Goal: Find contact information: Find contact information

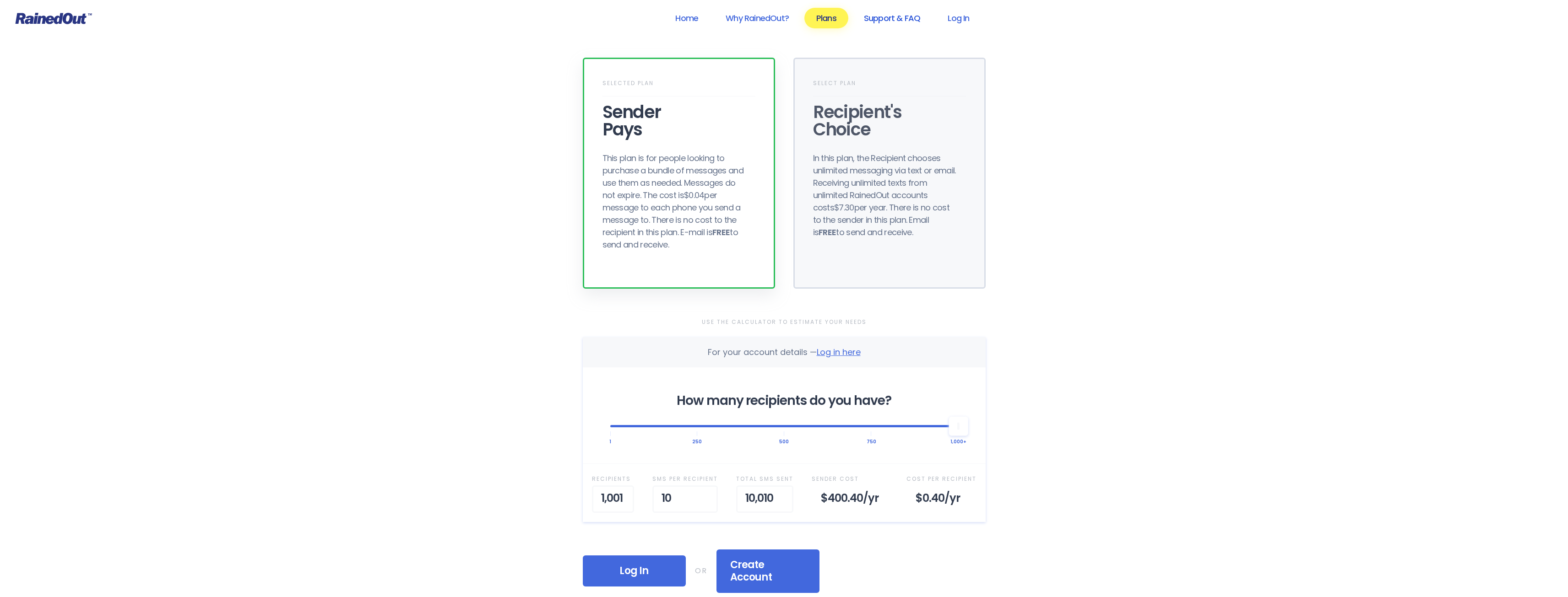
click at [901, 12] on link "Support & FAQ" at bounding box center [892, 18] width 80 height 20
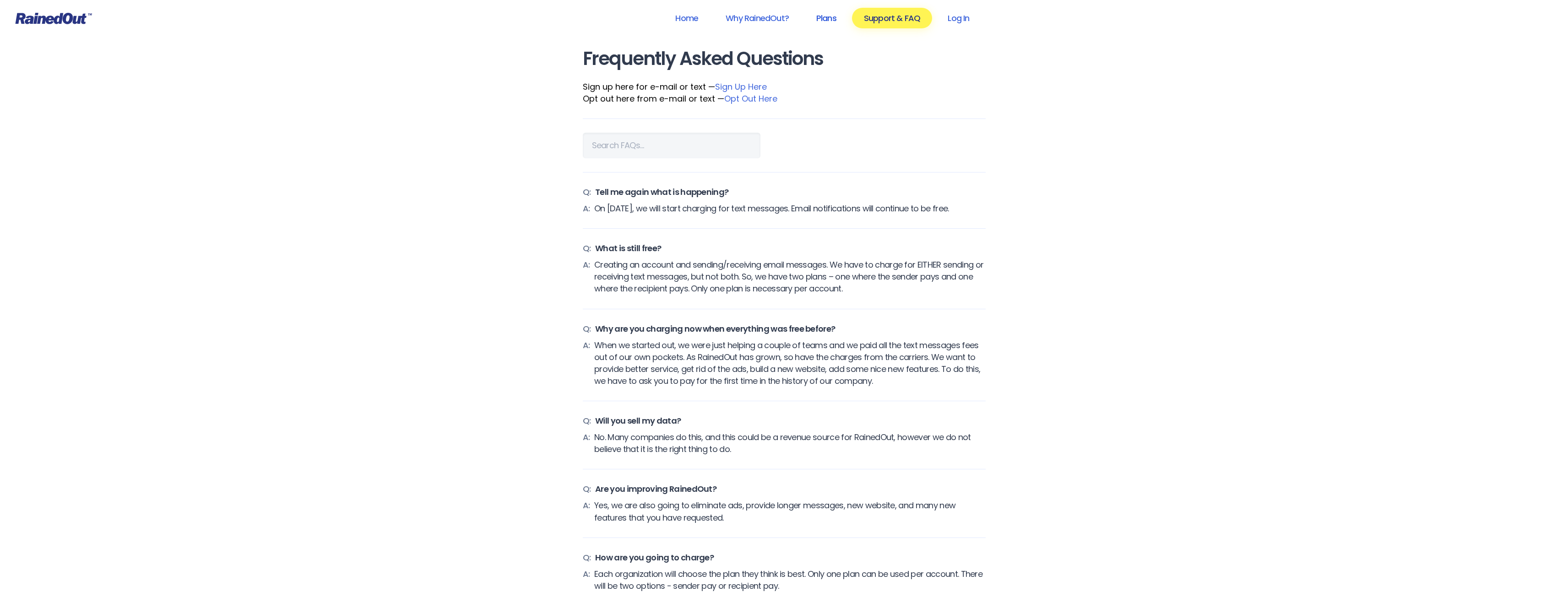
click at [822, 17] on link "Plans" at bounding box center [826, 18] width 44 height 20
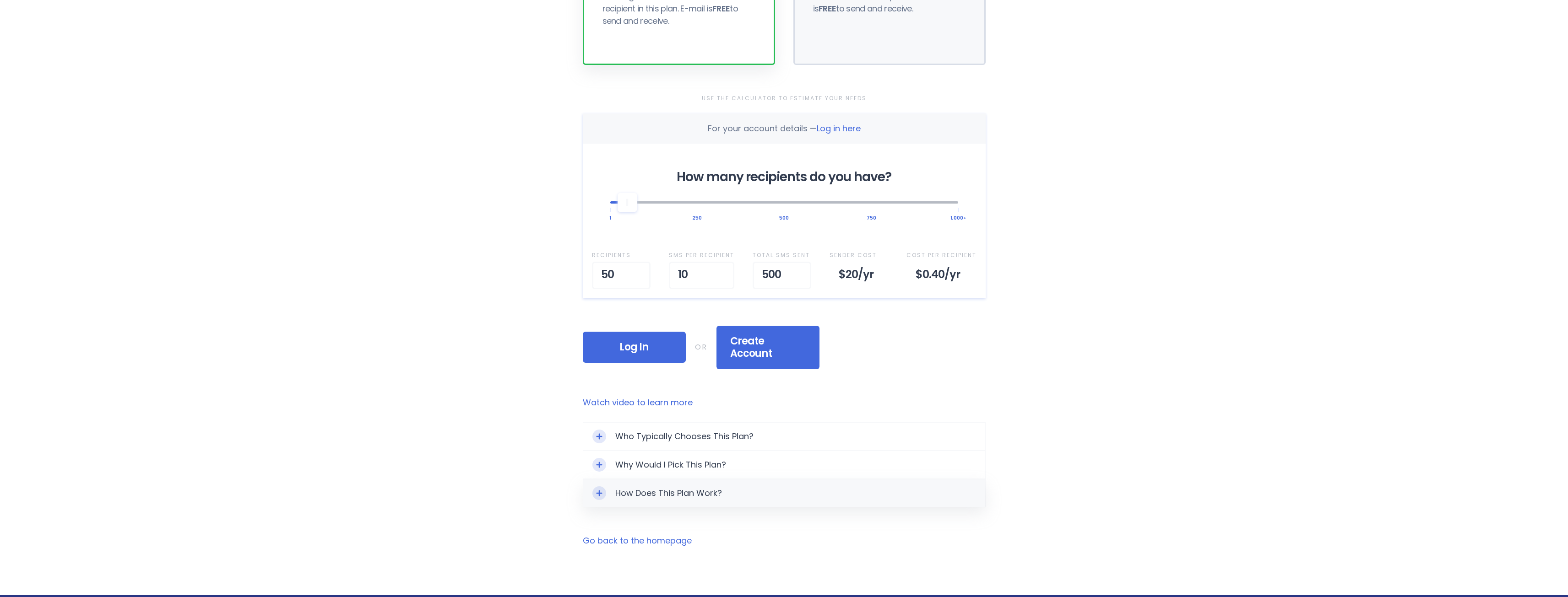
scroll to position [320, 0]
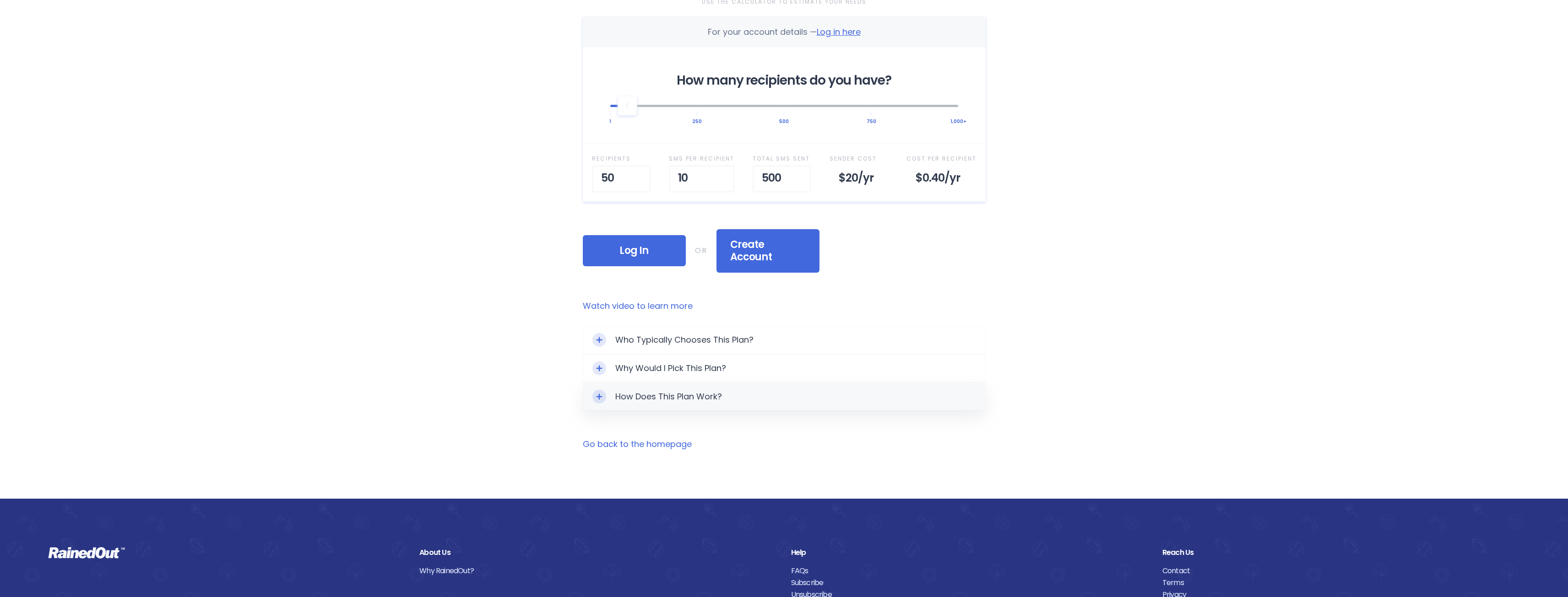
click at [626, 396] on div "How Does This Plan Work?" at bounding box center [784, 397] width 402 height 27
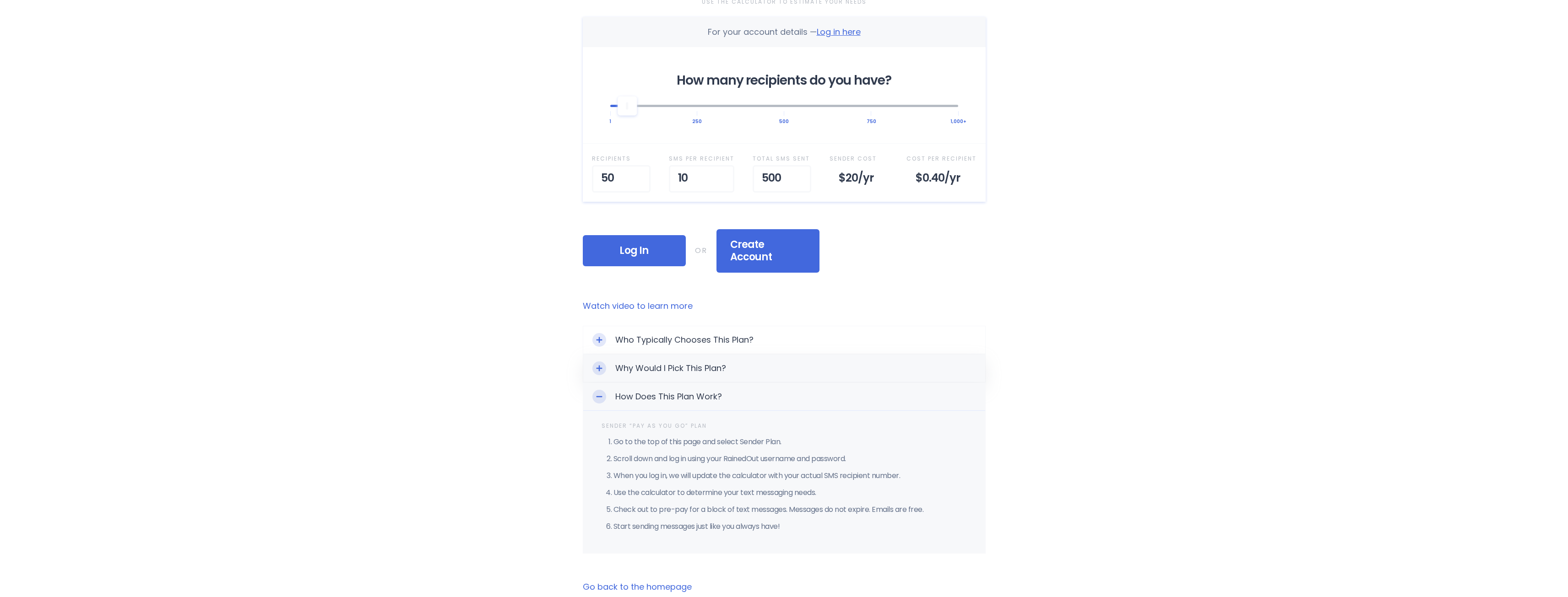
click at [647, 357] on div "Why Would I Pick This Plan?" at bounding box center [784, 368] width 402 height 27
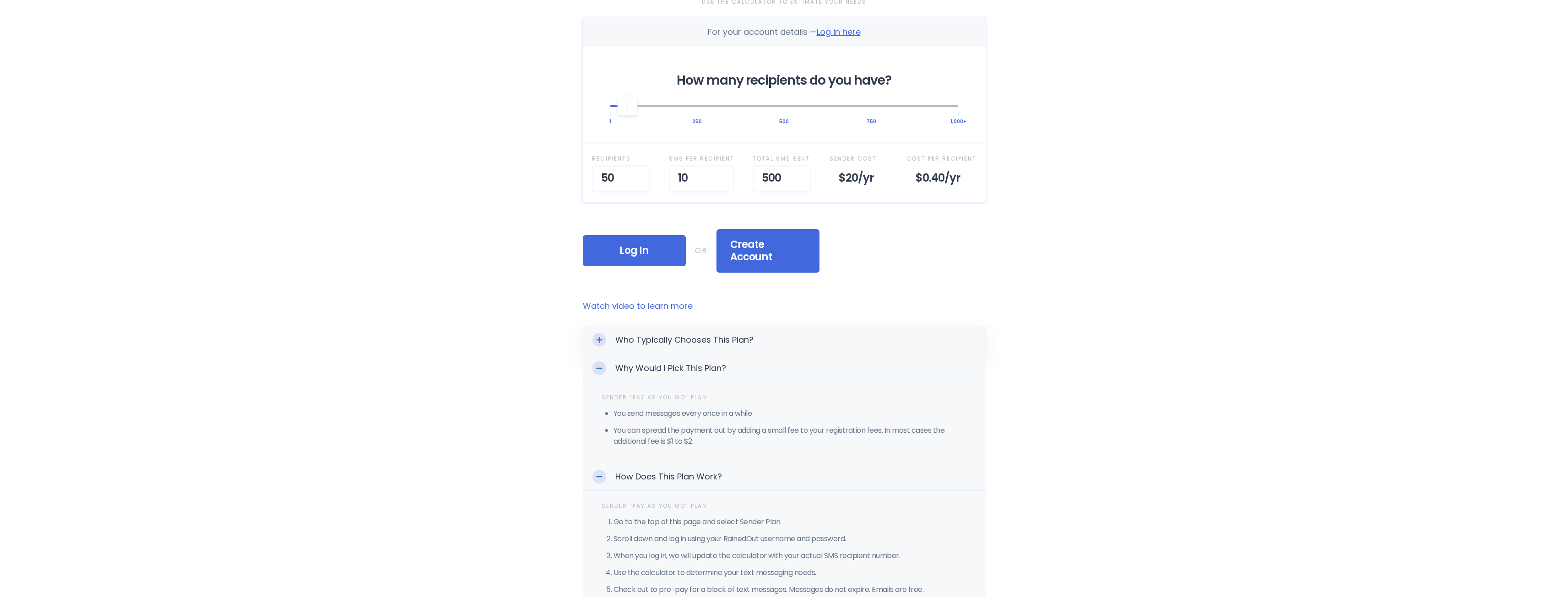
click at [677, 336] on div "Who Typically Chooses This Plan?" at bounding box center [784, 340] width 402 height 27
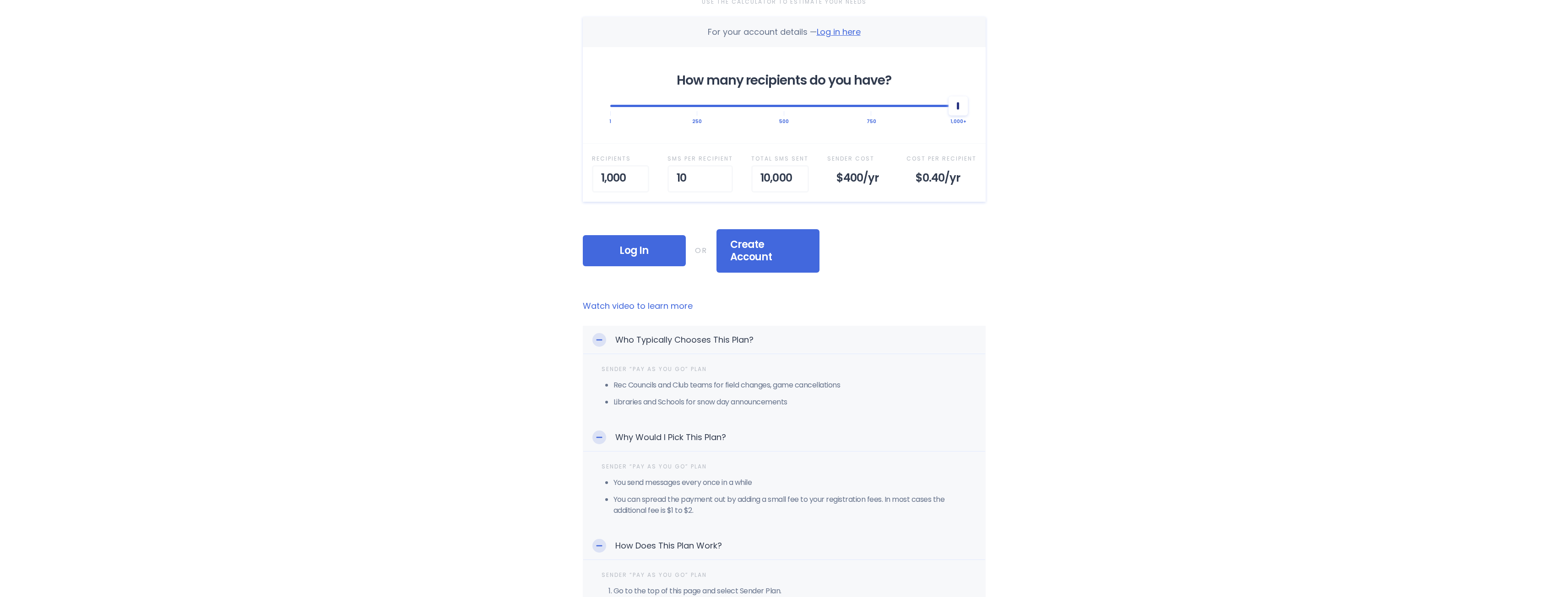
drag, startPoint x: 629, startPoint y: 108, endPoint x: 1153, endPoint y: 112, distance: 524.0
click at [1149, 112] on div "Home Why RainedOut? Plans Support & FAQ Log In Selected Plan Sender Pays This p…" at bounding box center [784, 330] width 1568 height 1301
click at [648, 300] on link "Watch video to learn more" at bounding box center [785, 306] width 403 height 12
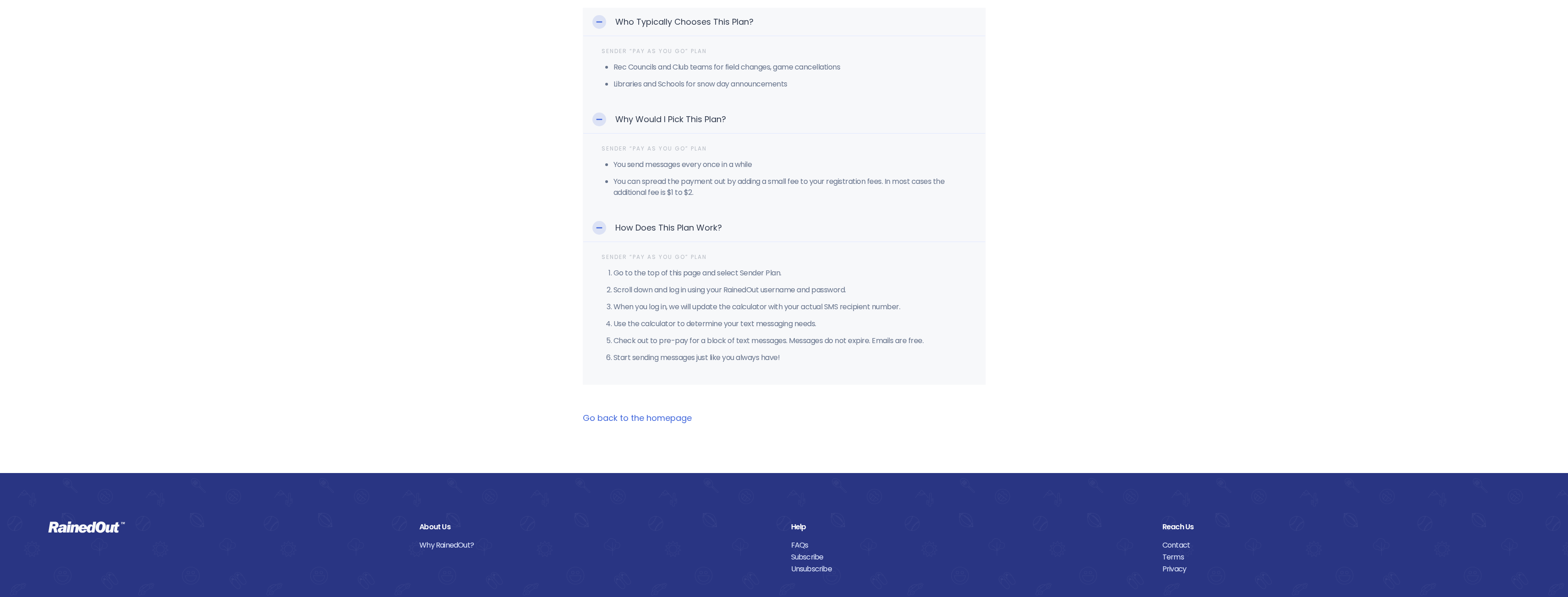
scroll to position [692, 0]
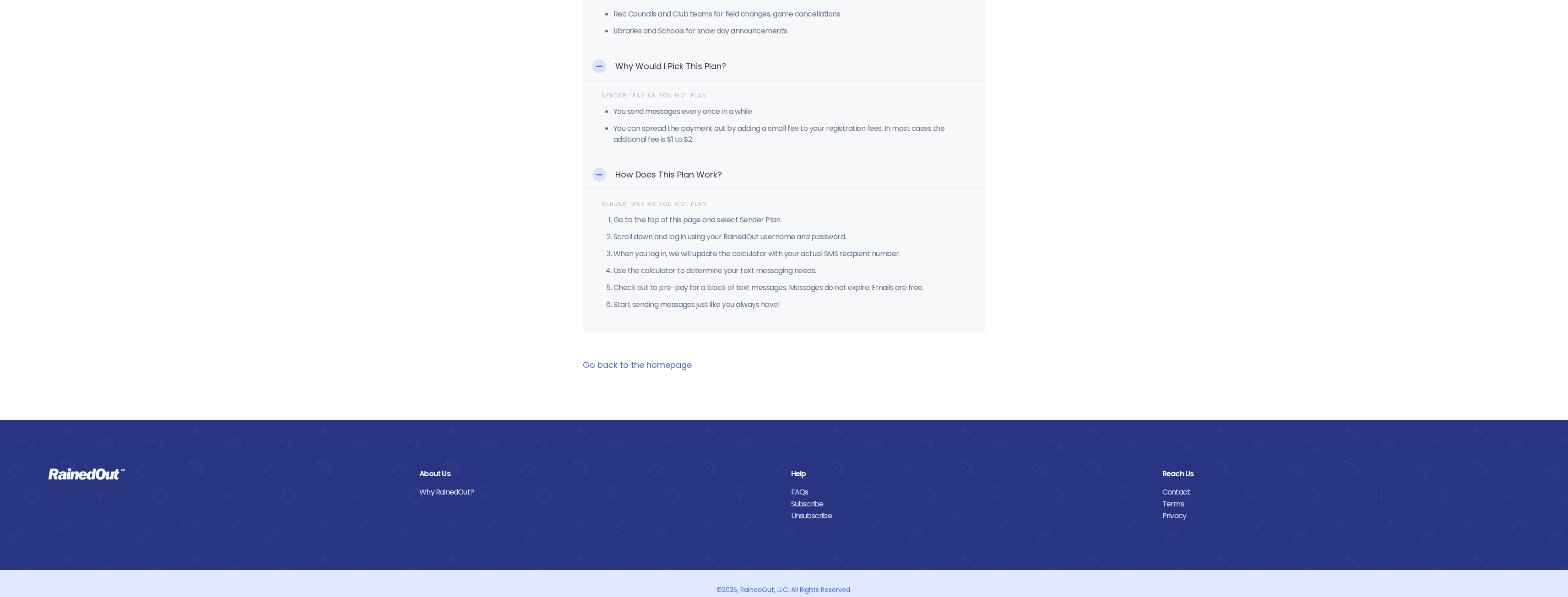
click at [654, 359] on link "Go back to the homepage" at bounding box center [637, 365] width 109 height 12
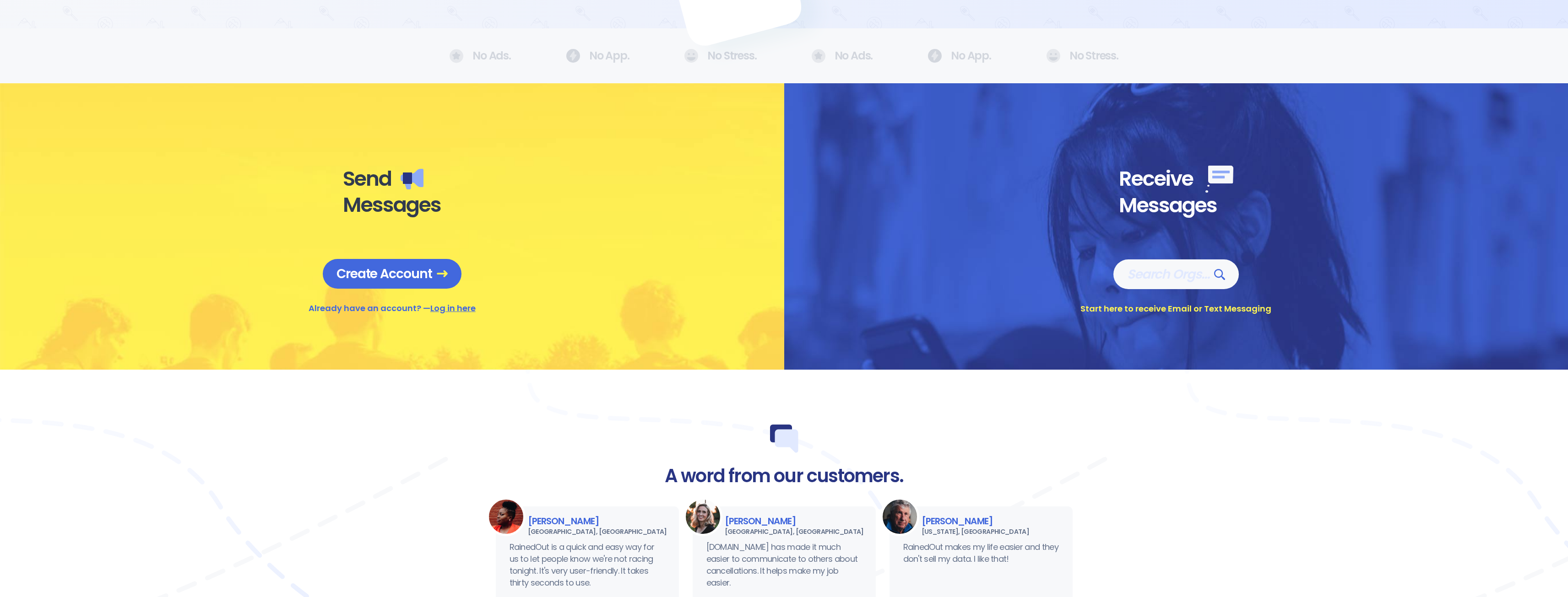
scroll to position [229, 0]
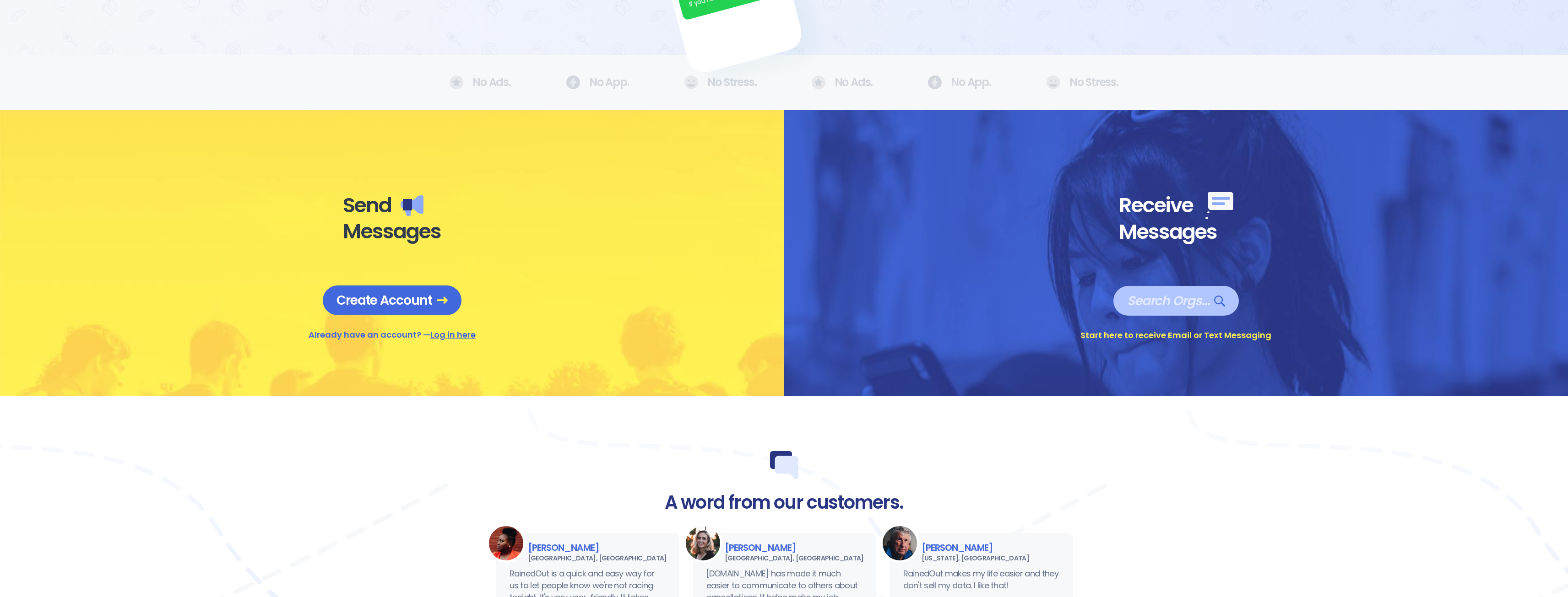
click at [1155, 294] on span "Search Orgs…" at bounding box center [1176, 301] width 98 height 16
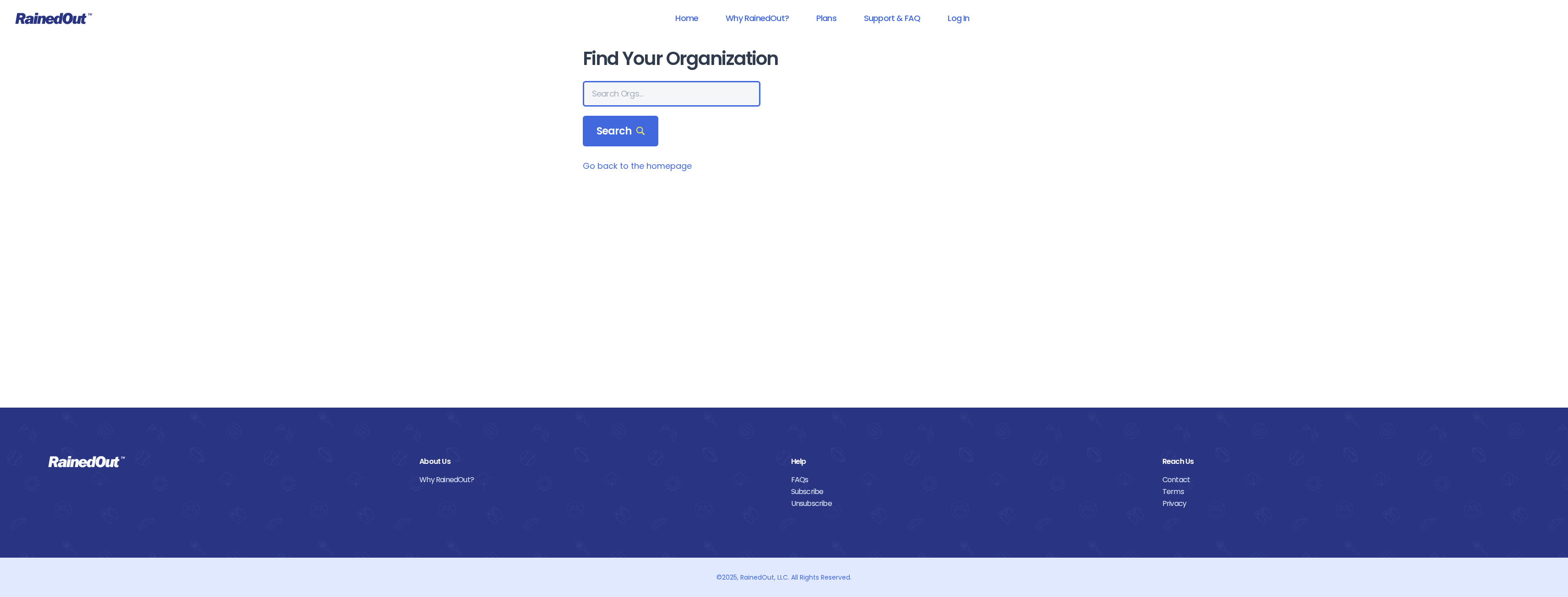
click at [610, 91] on input "text" at bounding box center [671, 93] width 177 height 25
type input "Dominion Hills"
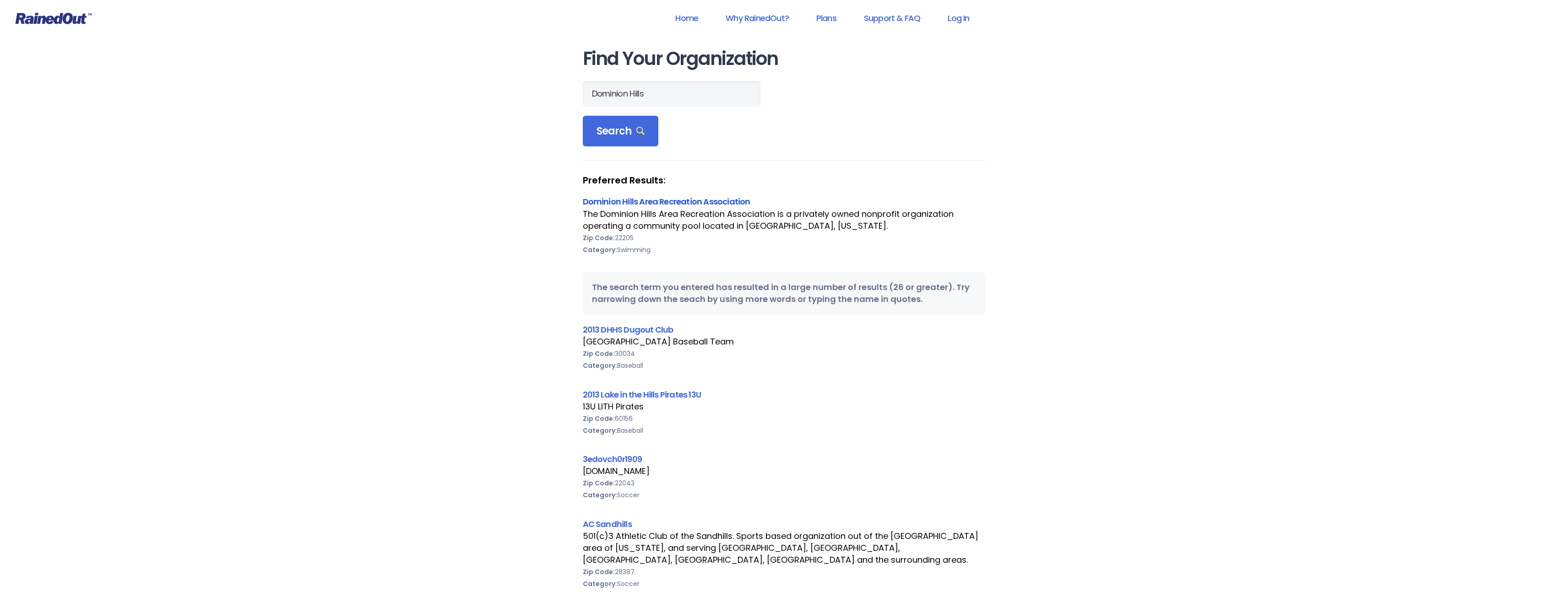
click at [671, 197] on link "Dominion Hills Area Recreation Association" at bounding box center [667, 201] width 168 height 12
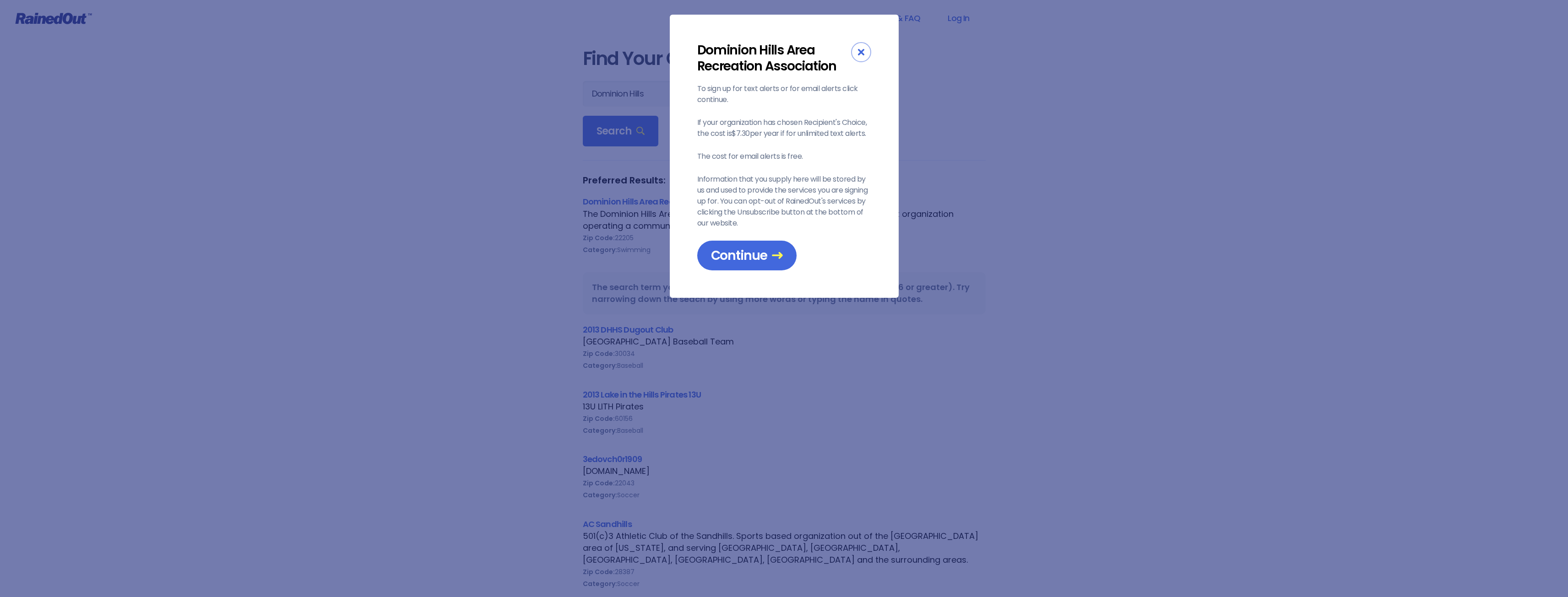
click at [863, 46] on div "Close" at bounding box center [861, 52] width 20 height 20
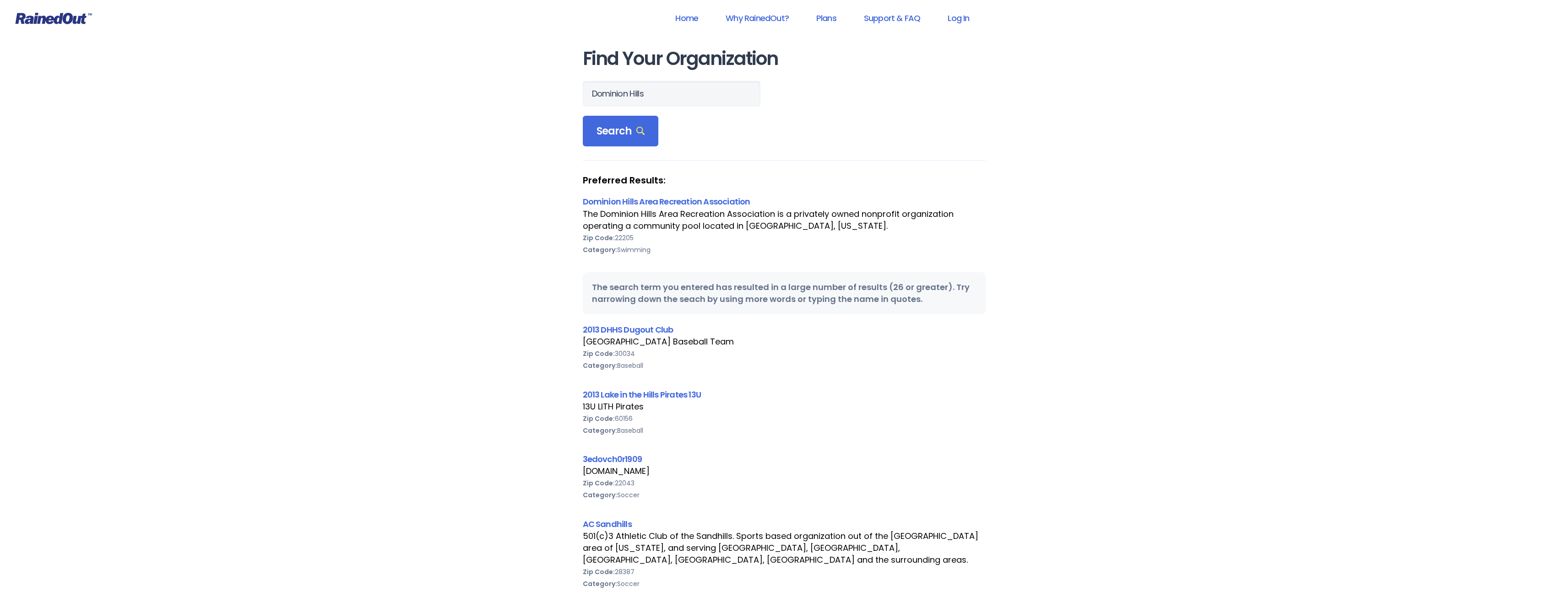
click at [686, 208] on div "The Dominion Hills Area Recreation Association is a privately owned nonprofit o…" at bounding box center [785, 220] width 403 height 24
click at [692, 197] on link "Dominion Hills Area Recreation Association" at bounding box center [667, 201] width 168 height 12
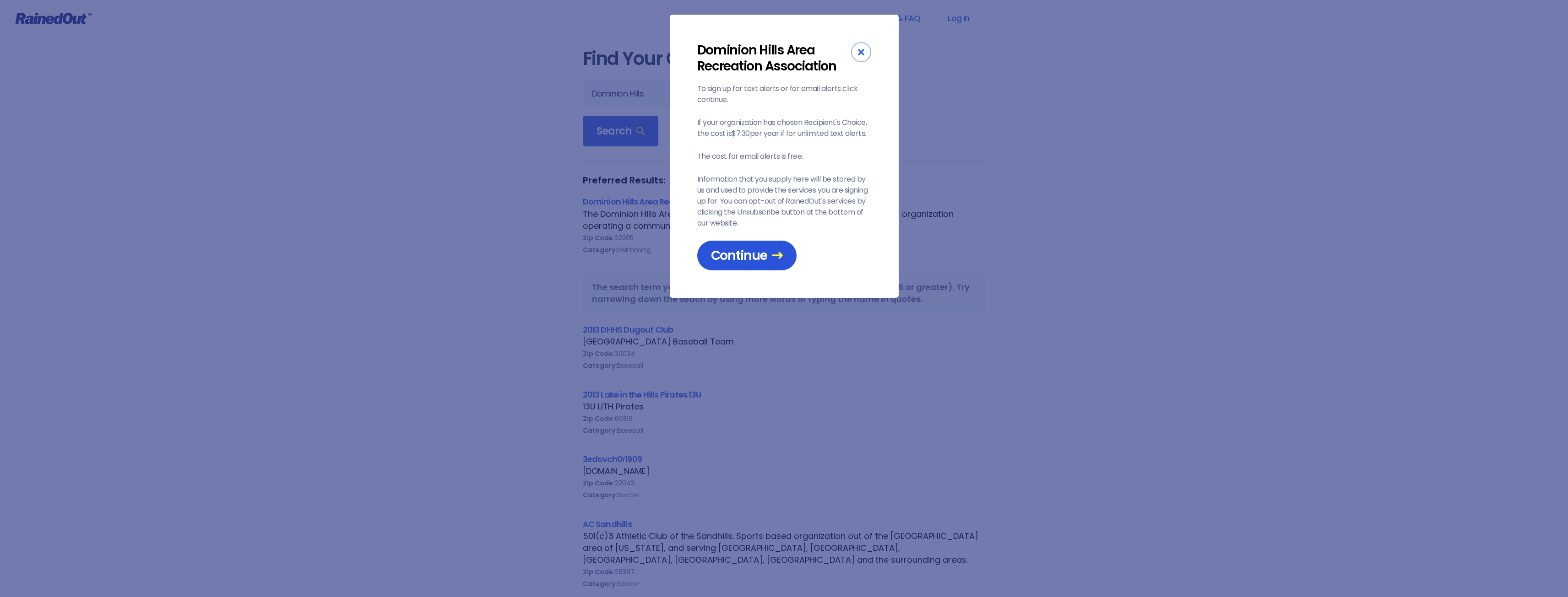
click at [774, 262] on span "Continue" at bounding box center [747, 256] width 72 height 16
drag, startPoint x: 861, startPoint y: 51, endPoint x: 844, endPoint y: 55, distance: 17.5
click at [861, 51] on icon "Close" at bounding box center [861, 52] width 6 height 6
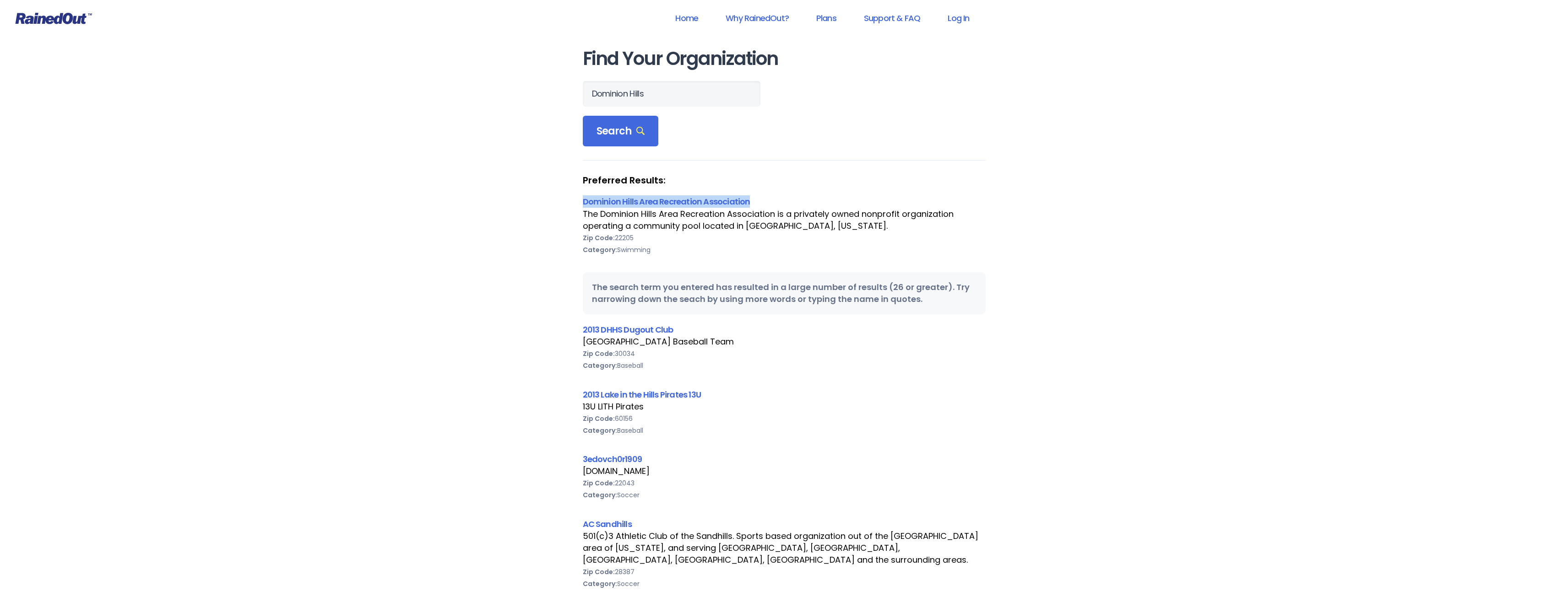
drag, startPoint x: 761, startPoint y: 201, endPoint x: 569, endPoint y: 208, distance: 192.1
copy link "Dominion Hills Area Recreation Association"
click at [903, 21] on link "Support & FAQ" at bounding box center [892, 18] width 80 height 20
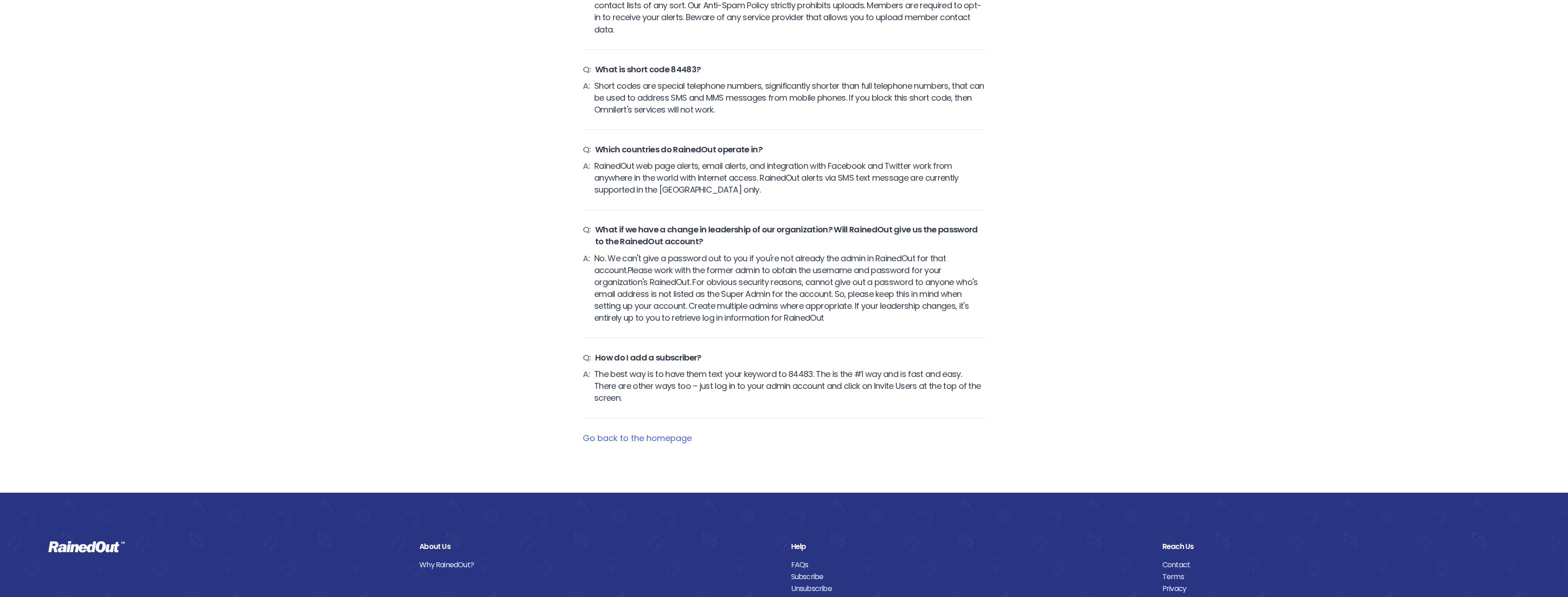
scroll to position [3758, 0]
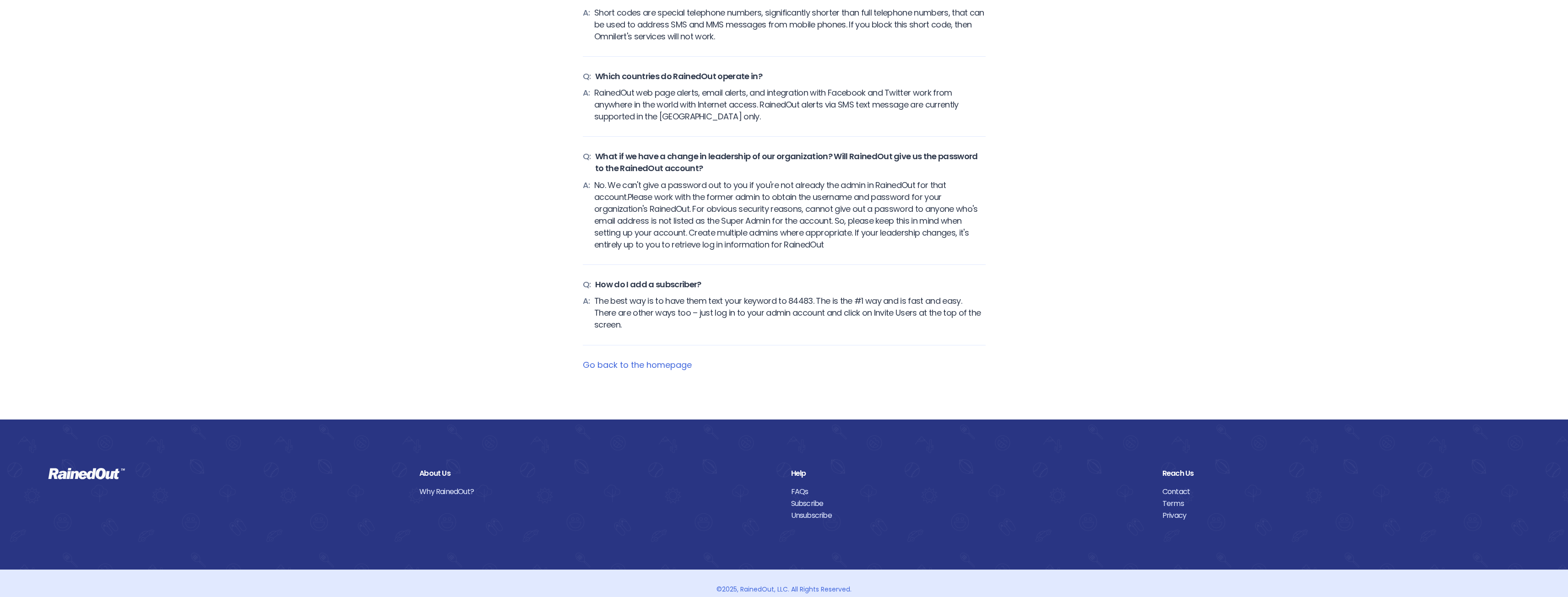
click at [1188, 486] on link "Contact" at bounding box center [1341, 491] width 357 height 12
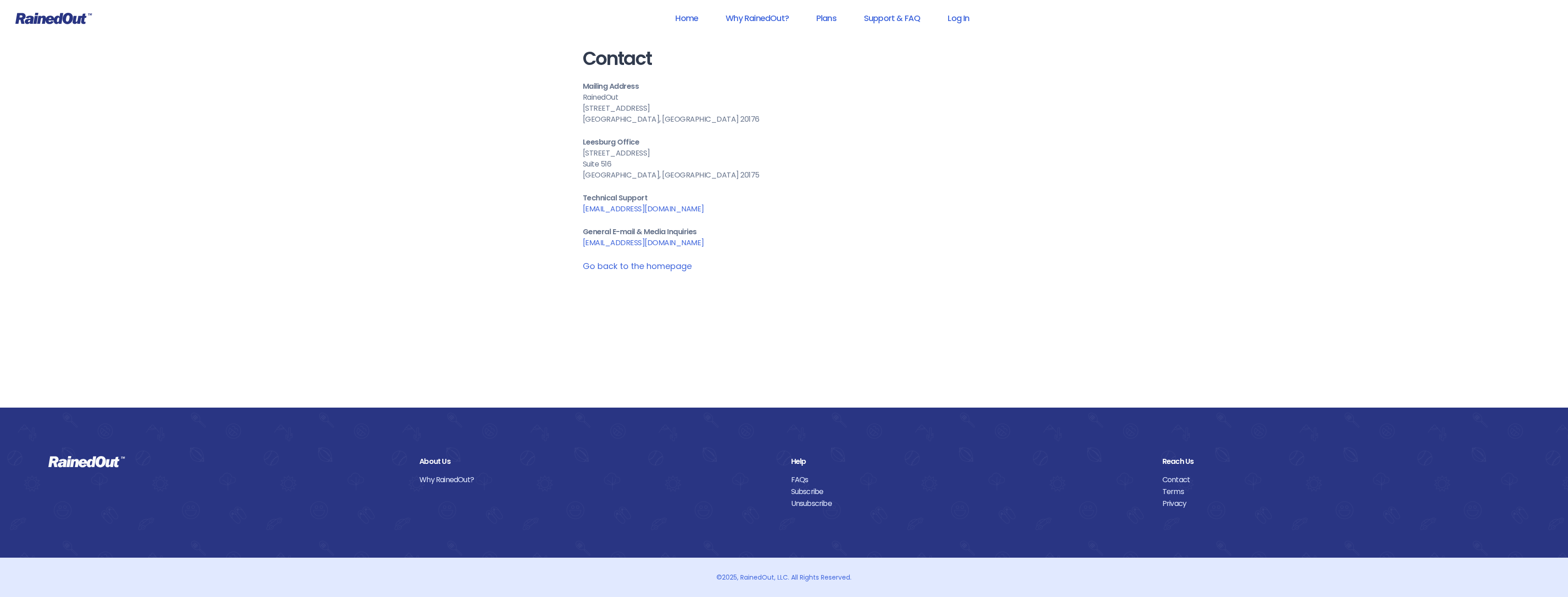
click at [681, 243] on p "General E-mail & Media Inquiries [EMAIL_ADDRESS][DOMAIN_NAME]" at bounding box center [785, 238] width 403 height 22
drag, startPoint x: 667, startPoint y: 212, endPoint x: 577, endPoint y: 211, distance: 90.0
click at [577, 211] on div "Contact Mailing Address RainedOut [STREET_ADDRESS][GEOGRAPHIC_DATA][STREET_ADDR…" at bounding box center [784, 204] width 440 height 408
copy link "[EMAIL_ADDRESS][DOMAIN_NAME]"
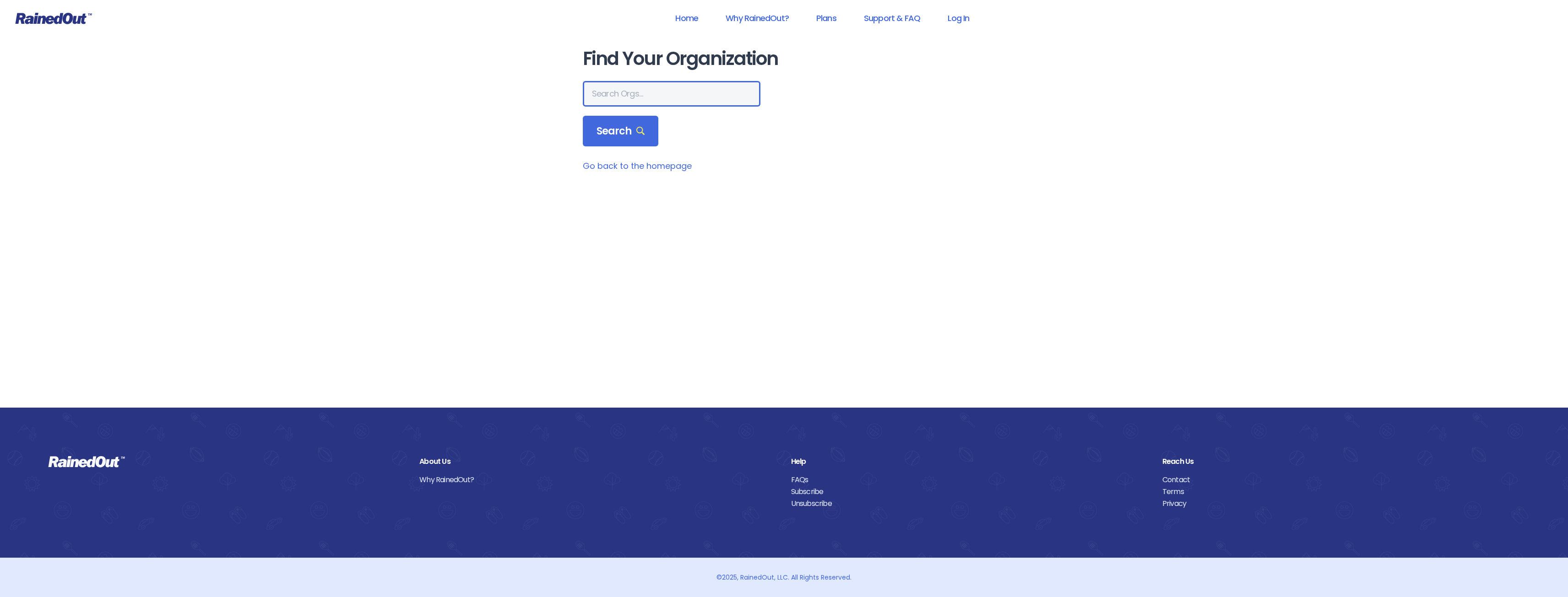
click at [627, 92] on input "text" at bounding box center [671, 93] width 177 height 25
type input "Dominion Hills"
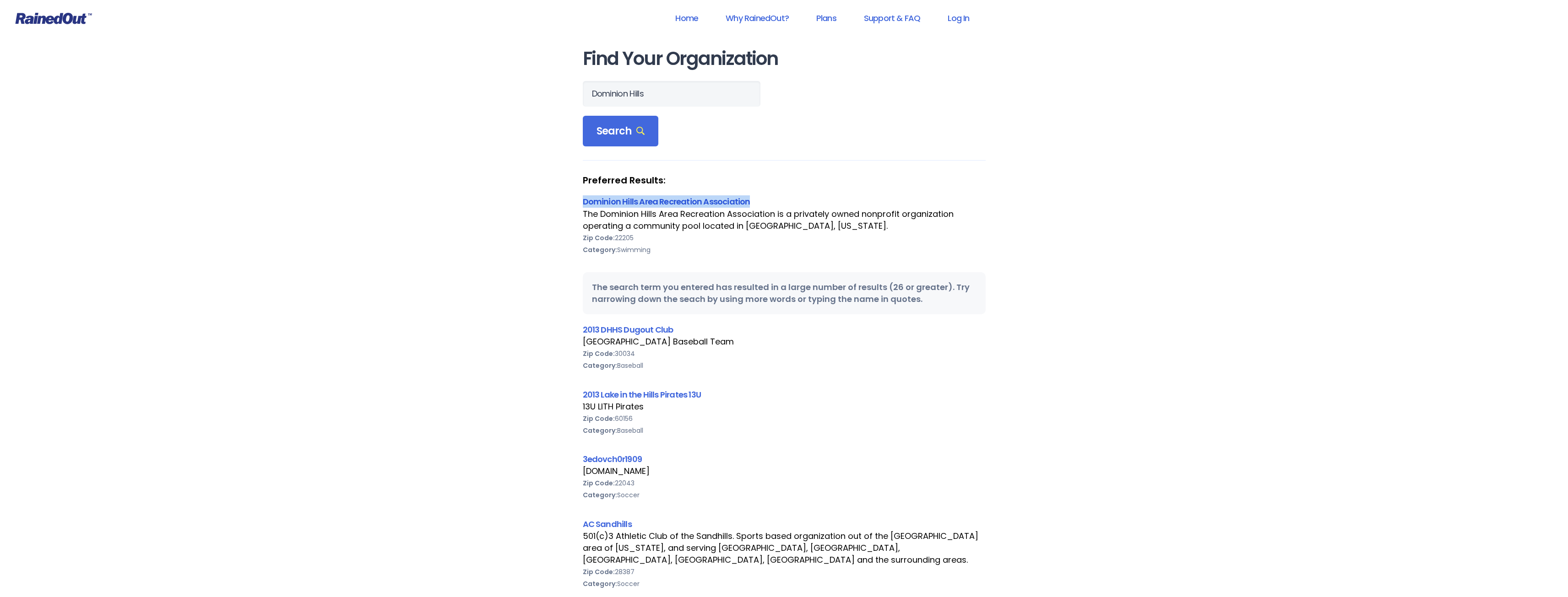
drag, startPoint x: 756, startPoint y: 204, endPoint x: 584, endPoint y: 206, distance: 172.0
click at [584, 206] on div "Dominion Hills Area Recreation Association" at bounding box center [785, 201] width 403 height 12
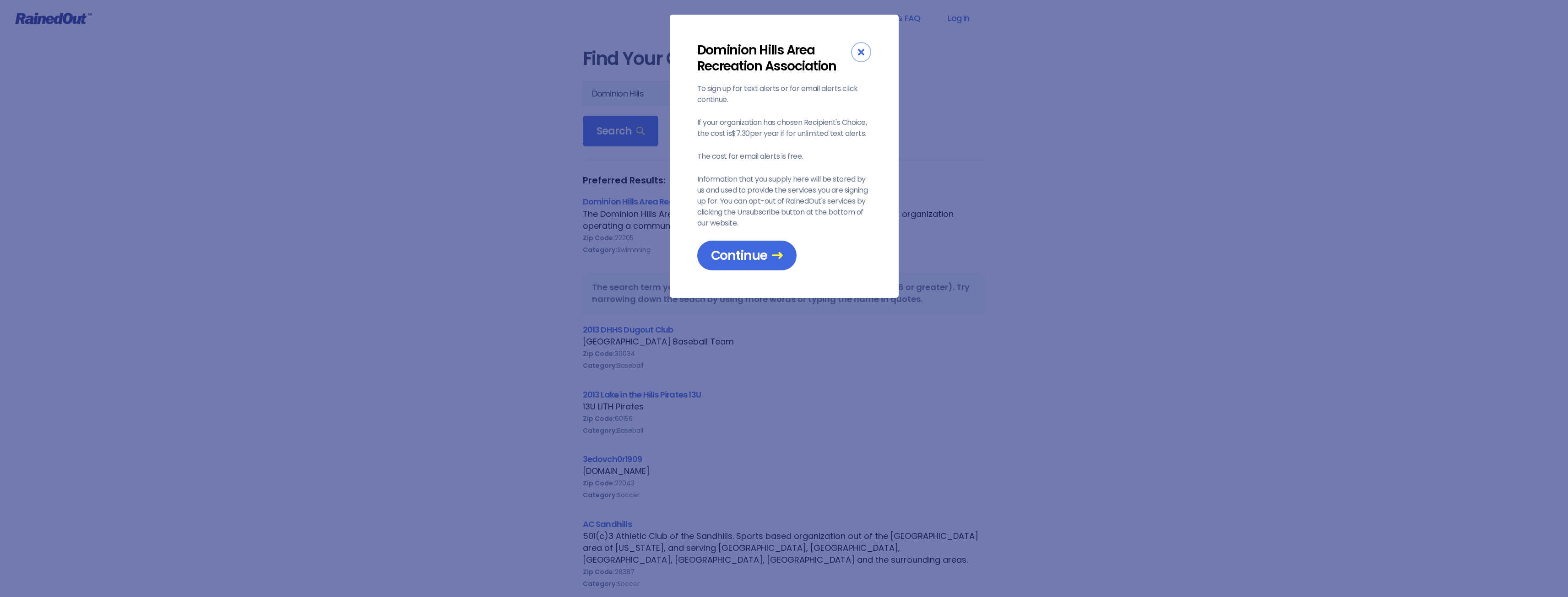
click at [858, 45] on div "Close" at bounding box center [861, 52] width 20 height 20
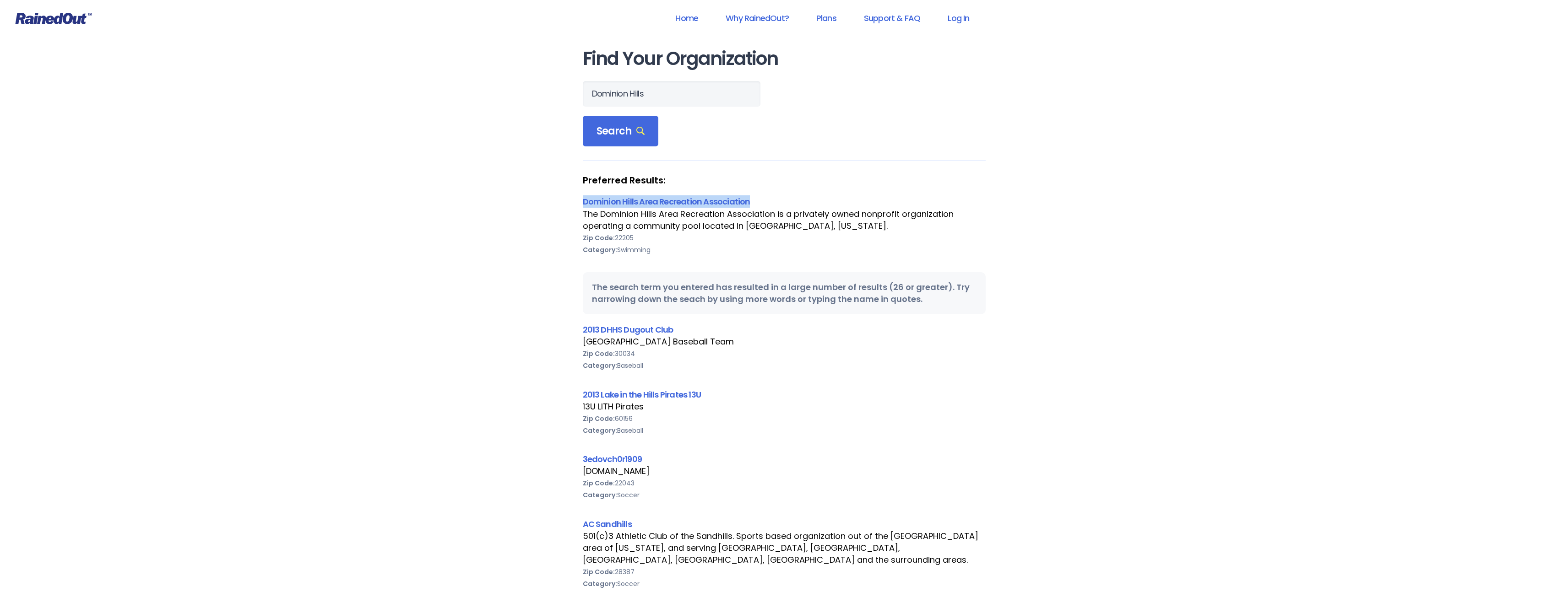
drag, startPoint x: 761, startPoint y: 200, endPoint x: 576, endPoint y: 209, distance: 185.2
copy link "Dominion Hills Area Recreation Association"
